Goal: Task Accomplishment & Management: Manage account settings

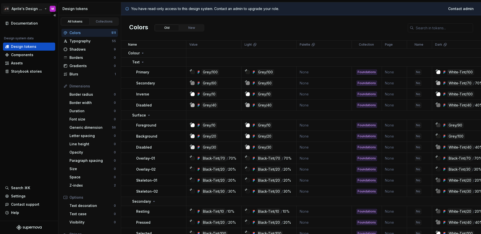
click at [26, 8] on html "🚀S Aprile's Design System M Documentation Design system data Design tokens Comp…" at bounding box center [240, 117] width 481 height 234
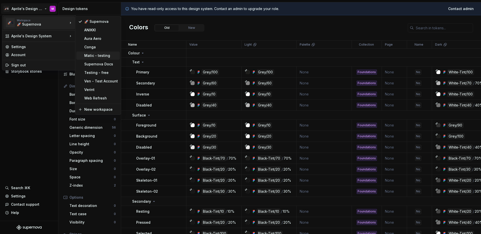
click at [92, 55] on div "Matic - testing" at bounding box center [101, 55] width 34 height 5
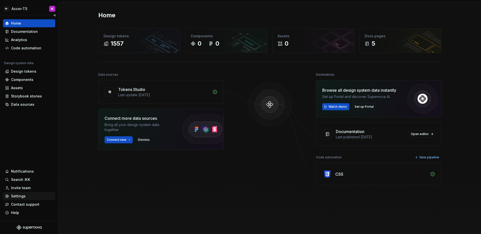
click at [20, 196] on div "Settings" at bounding box center [18, 196] width 15 height 5
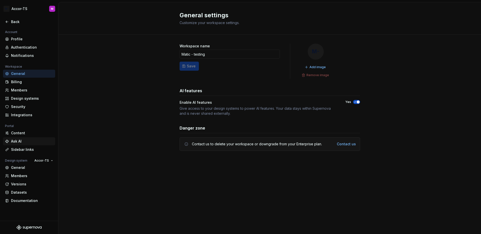
click at [17, 142] on div "Ask AI" at bounding box center [32, 141] width 42 height 5
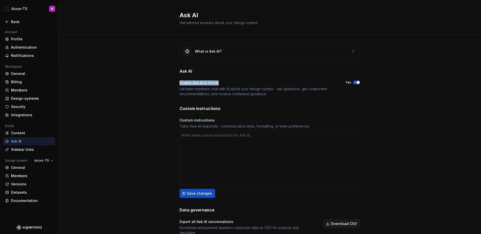
drag, startPoint x: 223, startPoint y: 81, endPoint x: 172, endPoint y: 83, distance: 51.2
click at [172, 83] on div "What is Ask AI? Ask AI Enable Ask AI in Portal Let team members chat with AI ab…" at bounding box center [269, 145] width 422 height 220
copy div "Enable Ask AI in Portal"
type textarea "*"
